Goal: Find contact information: Find contact information

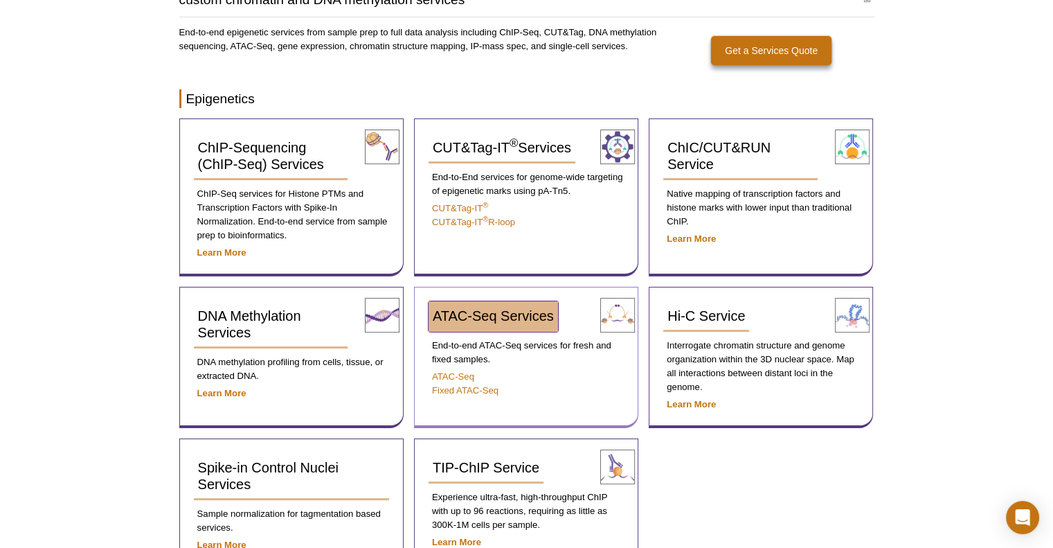
scroll to position [169, 0]
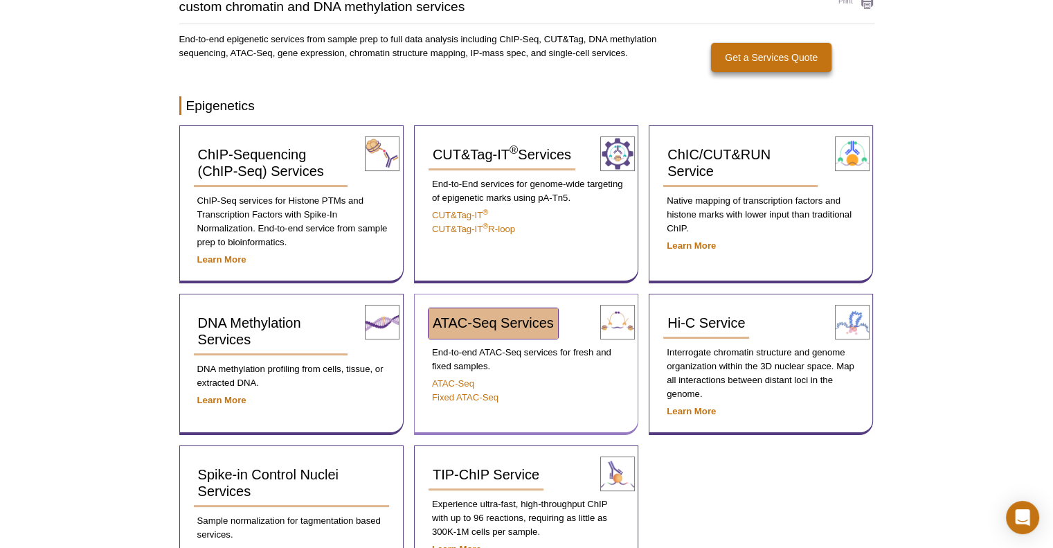
click at [542, 316] on span "ATAC-Seq Services" at bounding box center [493, 322] width 121 height 15
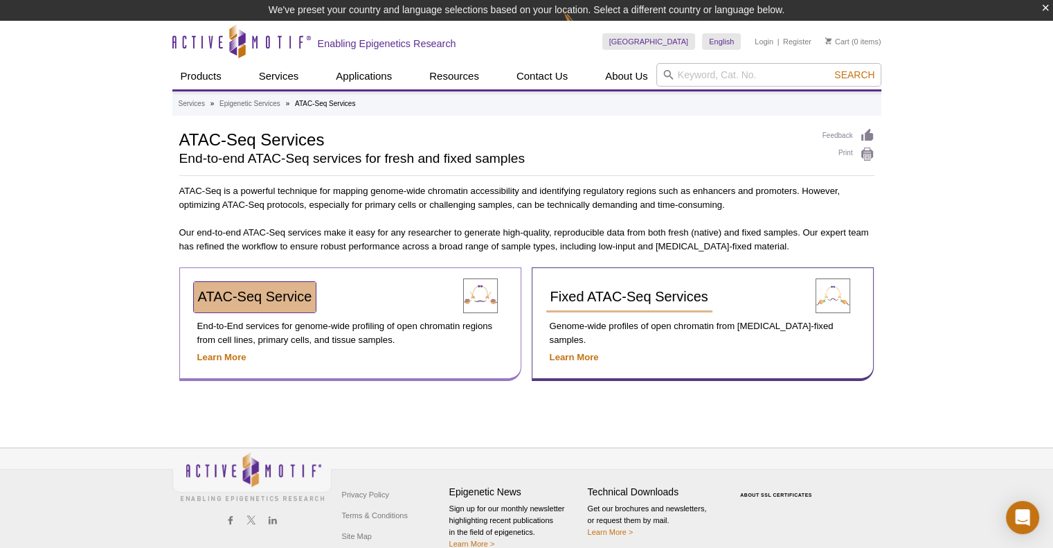
click at [277, 298] on span "ATAC-Seq Service" at bounding box center [255, 296] width 114 height 15
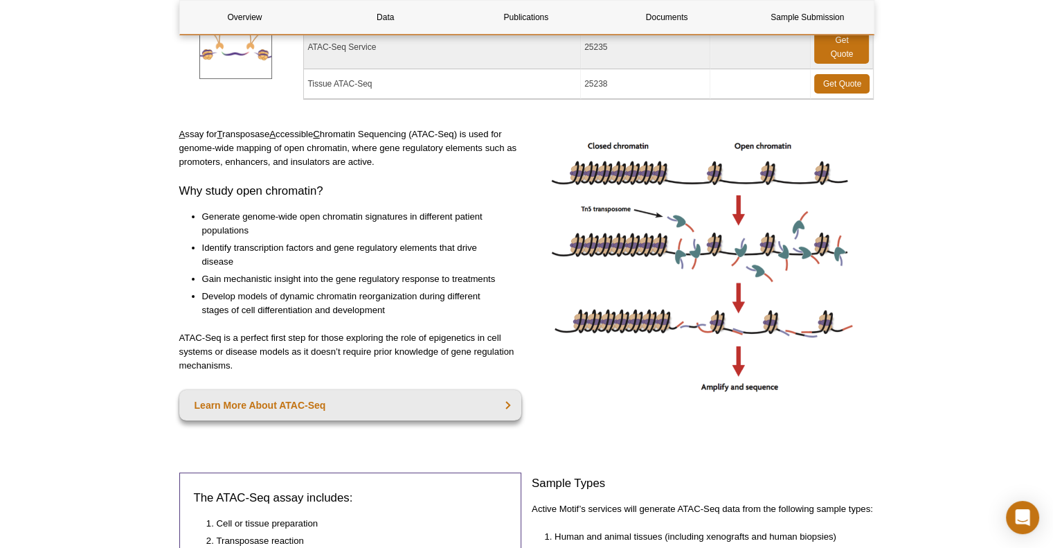
scroll to position [238, 0]
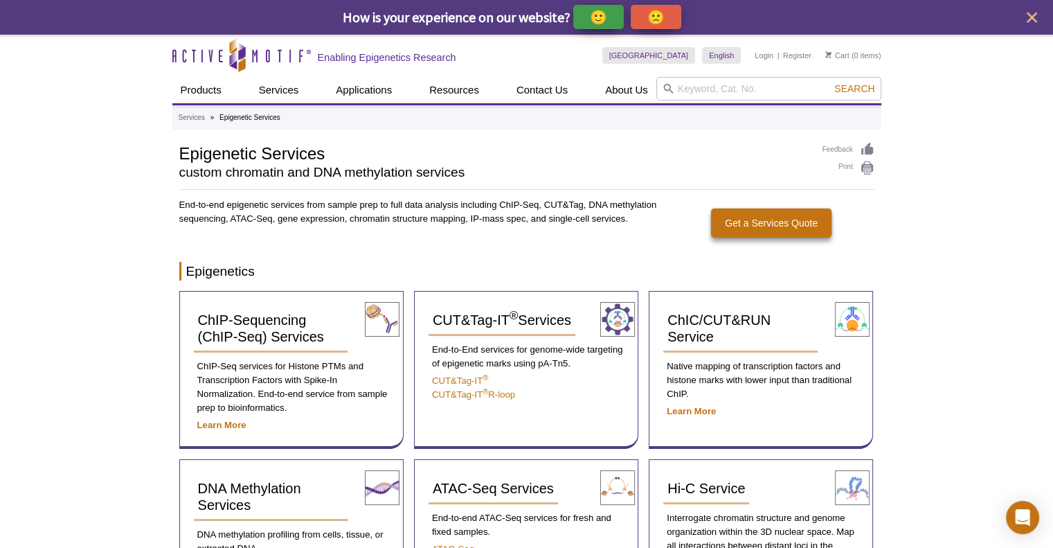
click at [983, 334] on div "Get a Quote" at bounding box center [1001, 315] width 104 height 138
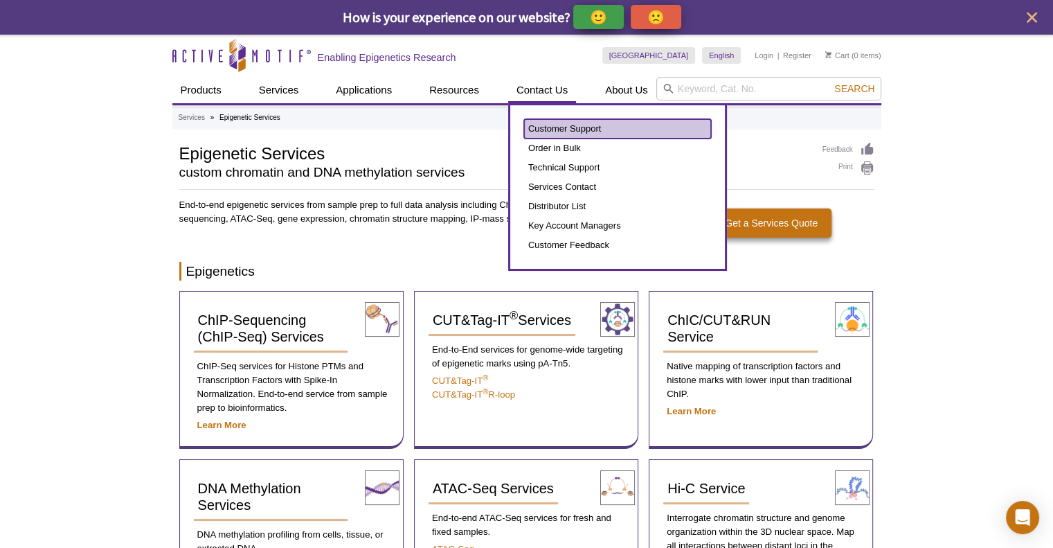
click at [532, 131] on link "Customer Support" at bounding box center [617, 128] width 187 height 19
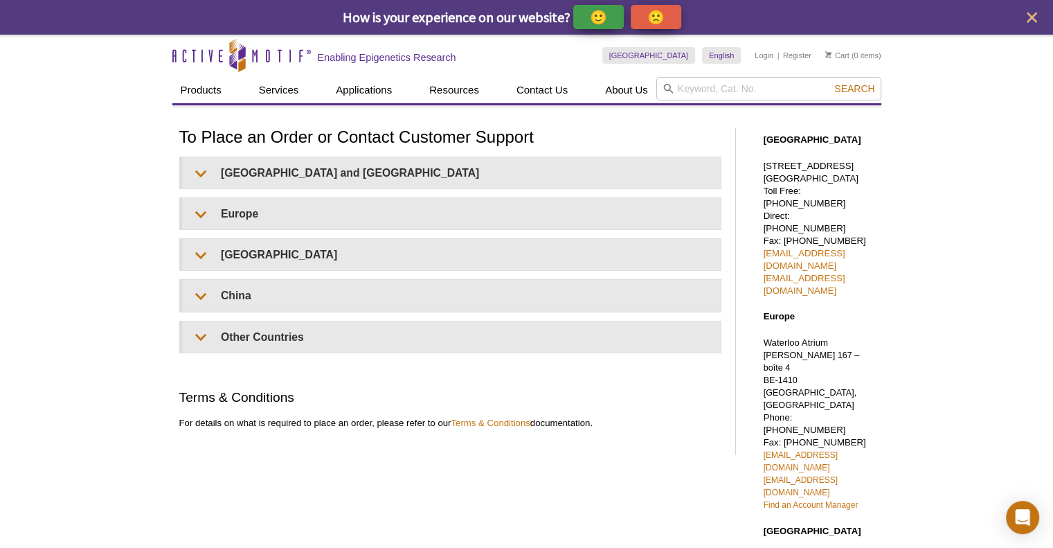
scroll to position [273, 0]
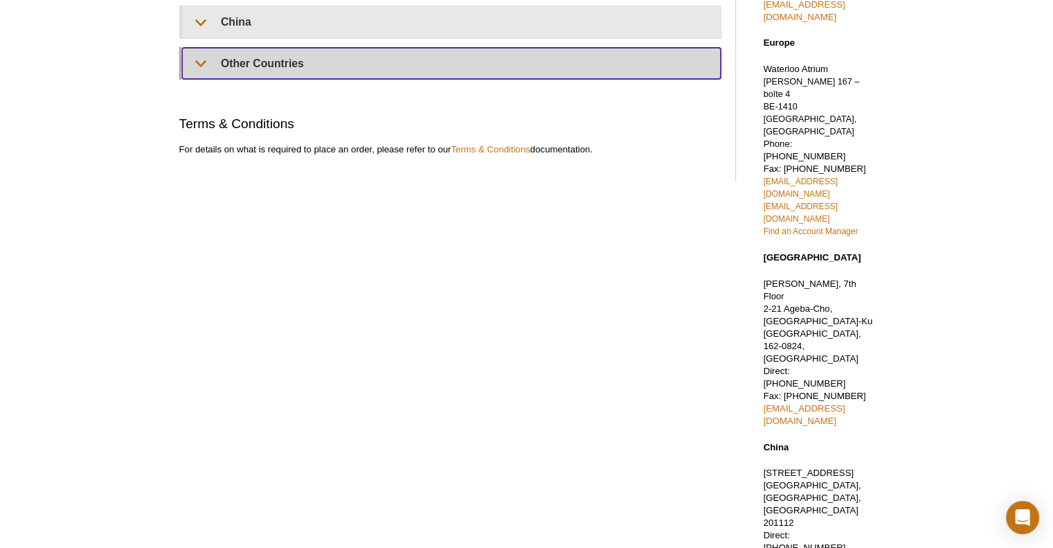
click at [214, 58] on summary "Other Countries" at bounding box center [451, 63] width 539 height 31
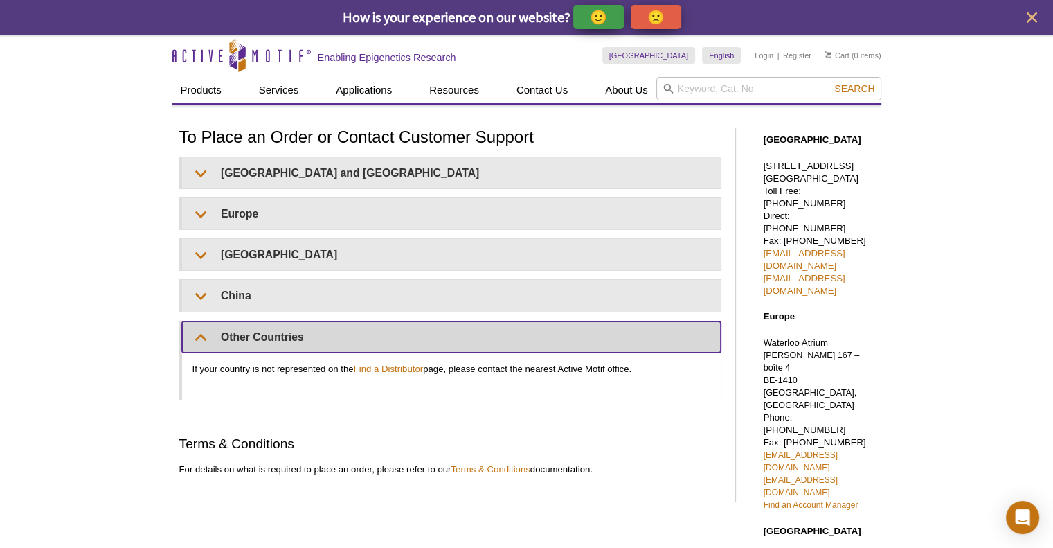
scroll to position [0, 0]
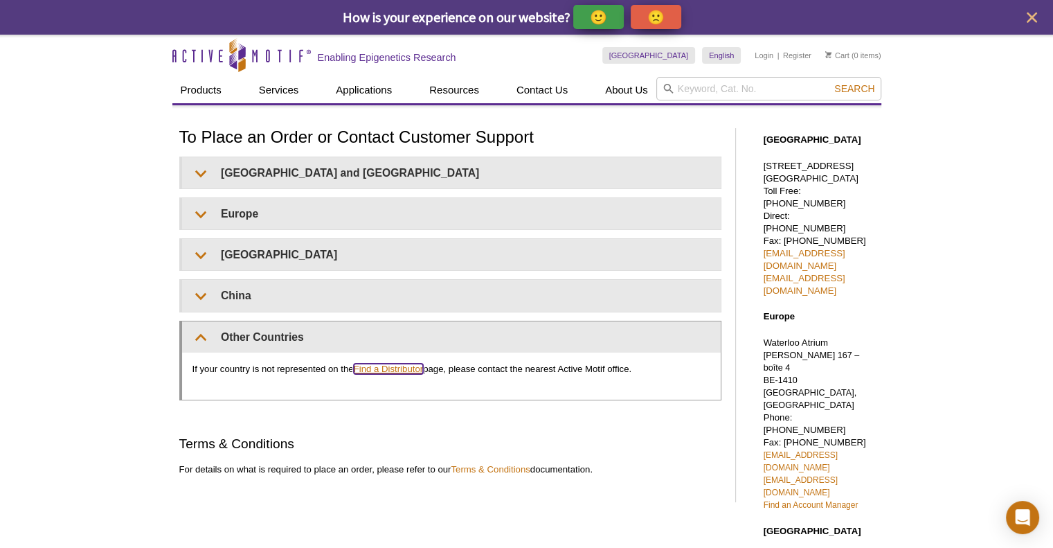
click at [412, 370] on link "Find a Distributor" at bounding box center [388, 368] width 69 height 10
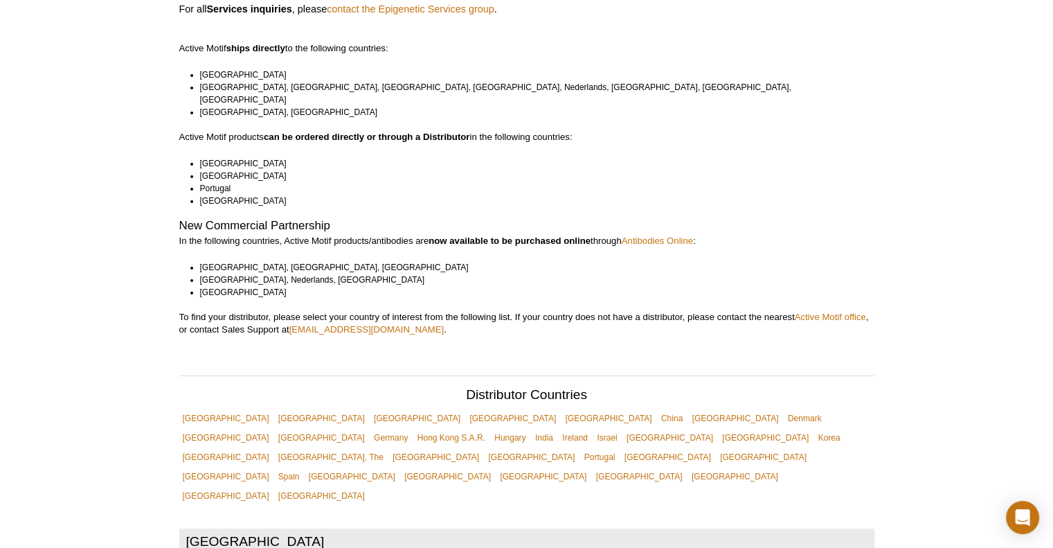
scroll to position [136, 0]
click at [195, 408] on link "[GEOGRAPHIC_DATA]" at bounding box center [225, 417] width 93 height 19
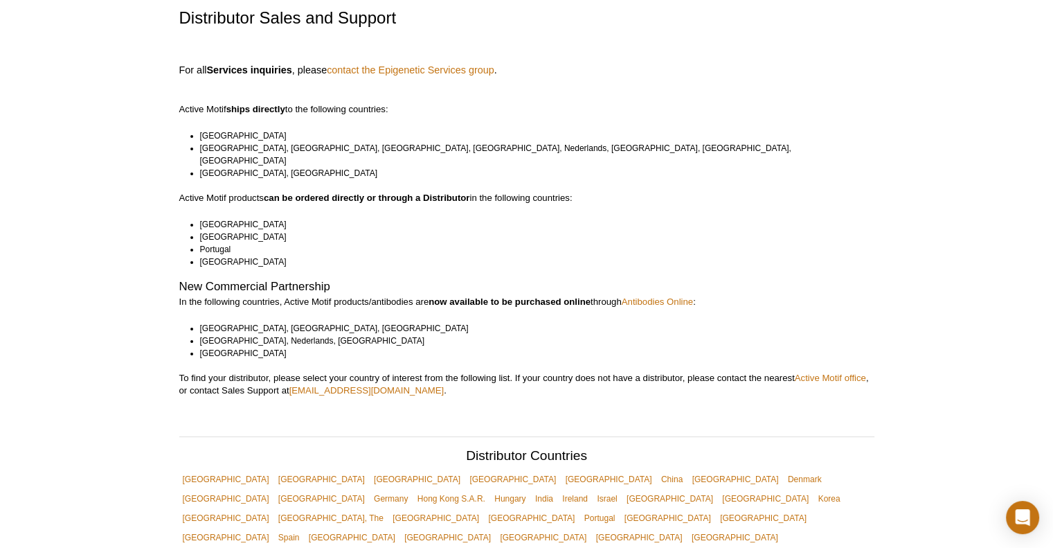
scroll to position [72, 0]
